Goal: Find specific page/section

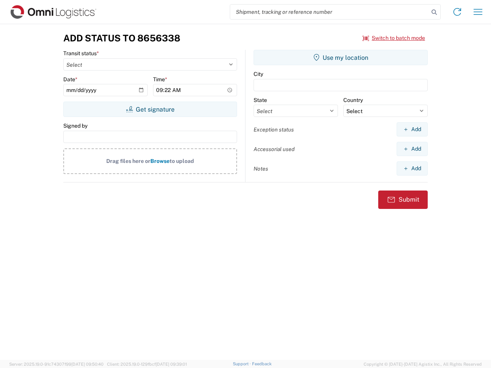
click at [329, 12] on input "search" at bounding box center [329, 12] width 199 height 15
click at [434, 12] on icon at bounding box center [433, 12] width 11 height 11
click at [457, 12] on icon at bounding box center [457, 12] width 12 height 12
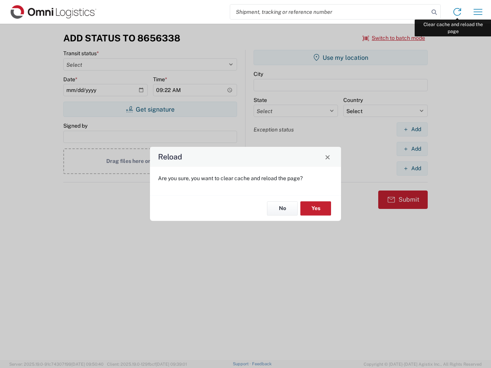
click at [478, 12] on div "Reload Are you sure, you want to clear cache and reload the page? No Yes" at bounding box center [245, 184] width 491 height 368
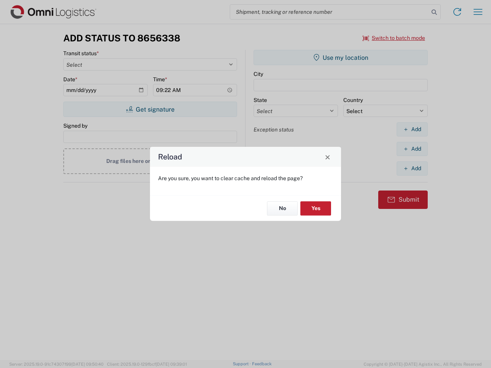
click at [394, 38] on div "Reload Are you sure, you want to clear cache and reload the page? No Yes" at bounding box center [245, 184] width 491 height 368
click at [150, 109] on div "Reload Are you sure, you want to clear cache and reload the page? No Yes" at bounding box center [245, 184] width 491 height 368
click at [340, 57] on div "Reload Are you sure, you want to clear cache and reload the page? No Yes" at bounding box center [245, 184] width 491 height 368
click at [412, 129] on div "Reload Are you sure, you want to clear cache and reload the page? No Yes" at bounding box center [245, 184] width 491 height 368
click at [412, 149] on div "Reload Are you sure, you want to clear cache and reload the page? No Yes" at bounding box center [245, 184] width 491 height 368
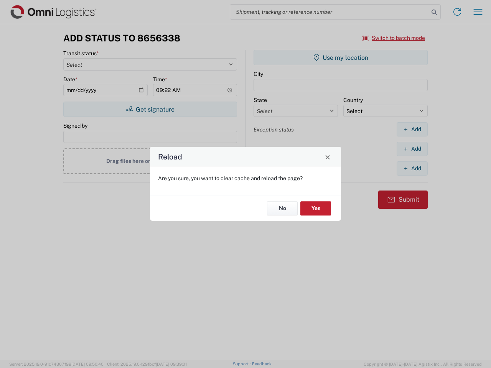
click at [412, 168] on div "Reload Are you sure, you want to clear cache and reload the page? No Yes" at bounding box center [245, 184] width 491 height 368
